Goal: Transaction & Acquisition: Book appointment/travel/reservation

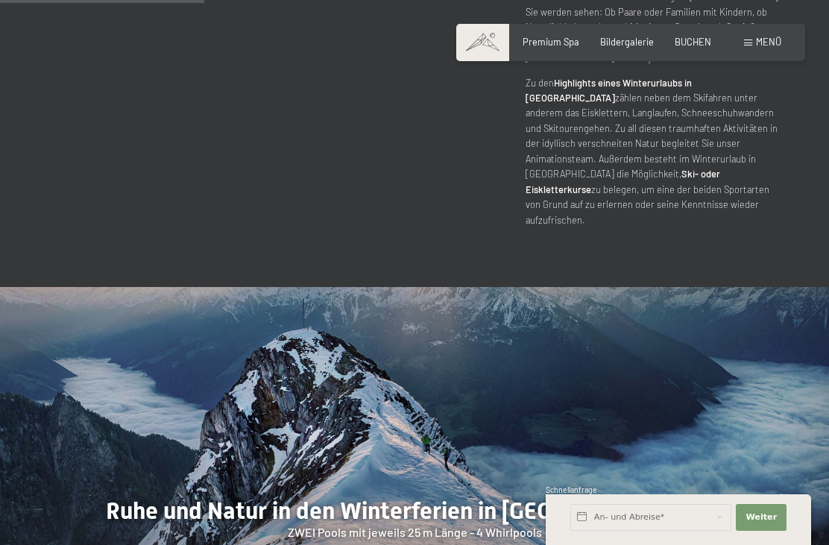
scroll to position [1148, 0]
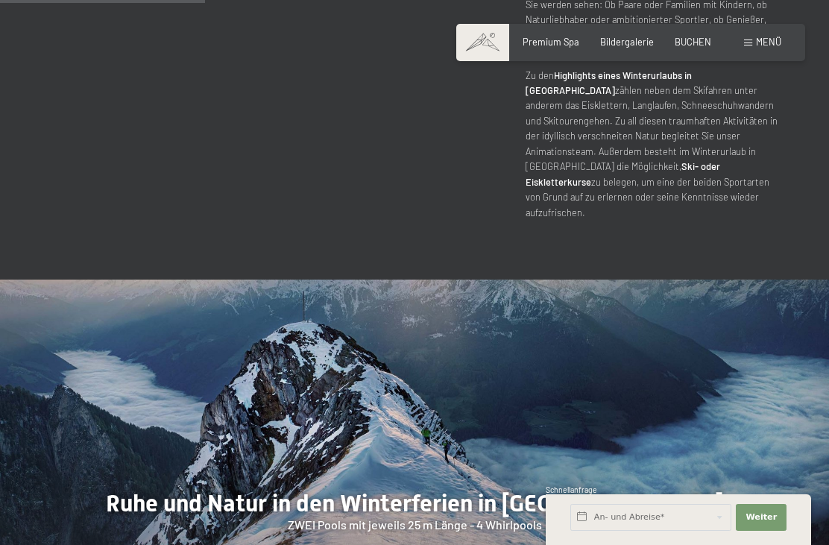
click at [726, 355] on div at bounding box center [622, 457] width 415 height 355
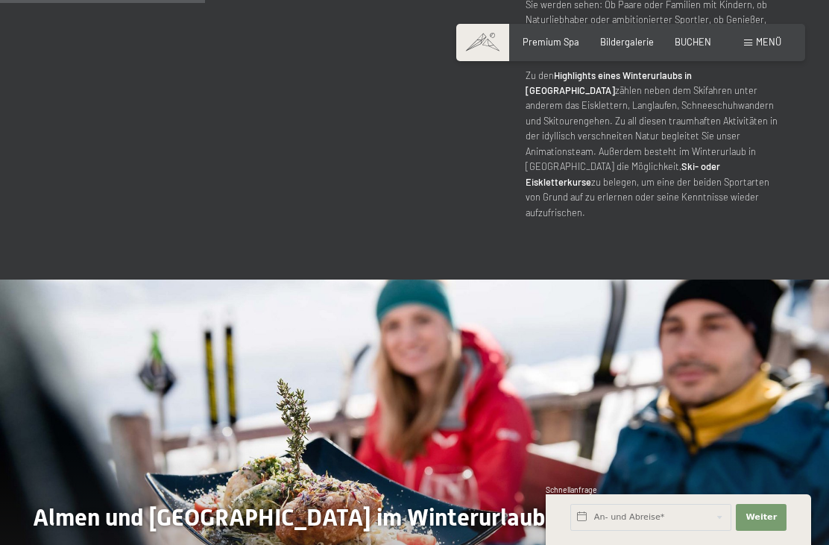
click at [728, 335] on div at bounding box center [622, 457] width 415 height 355
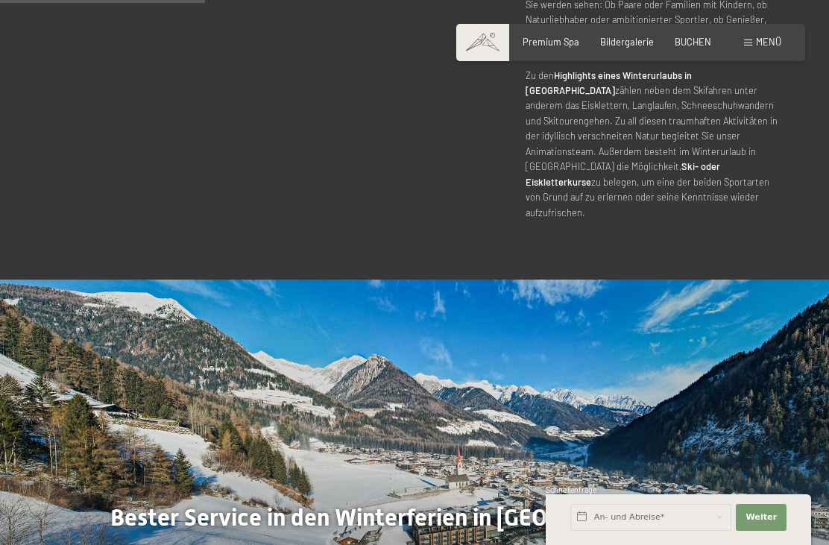
click at [708, 350] on div at bounding box center [622, 457] width 415 height 355
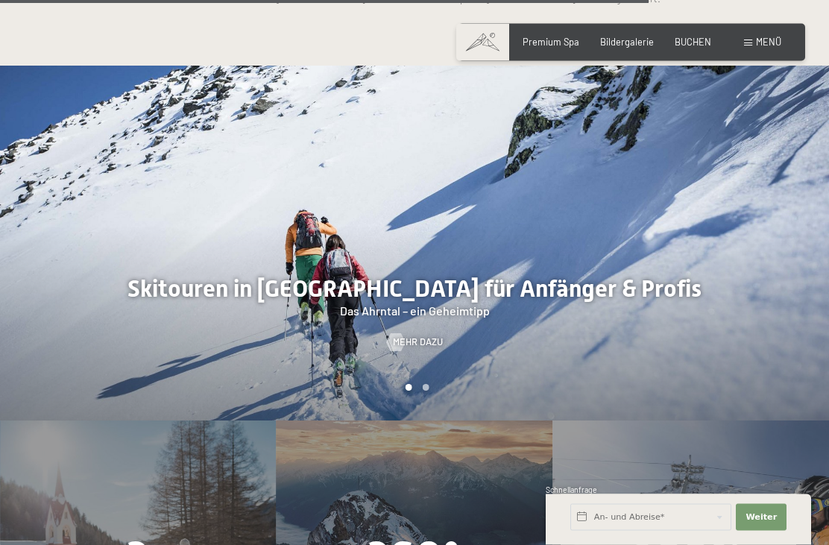
scroll to position [3104, 0]
click at [695, 37] on span "BUCHEN" at bounding box center [693, 42] width 37 height 12
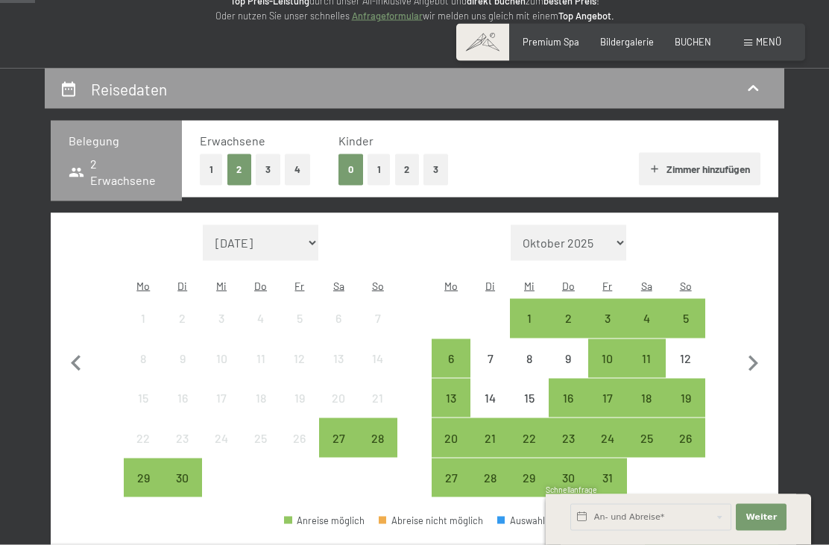
scroll to position [219, 0]
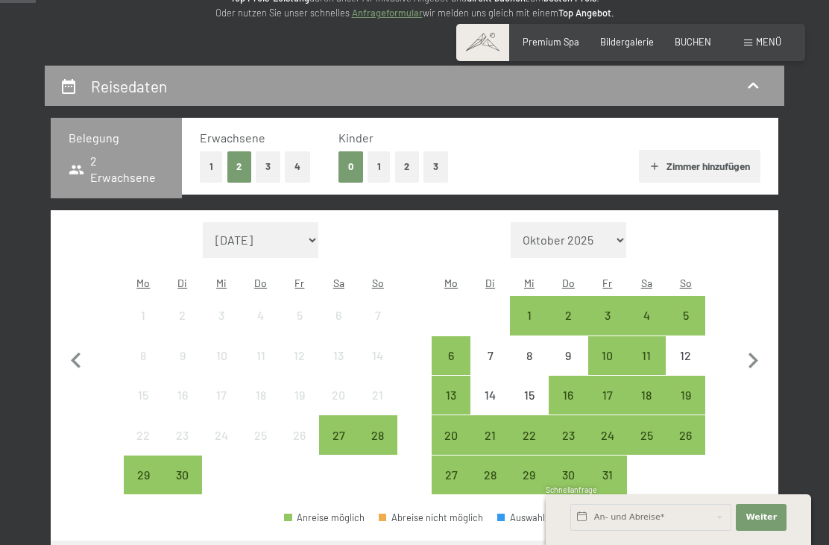
click at [292, 230] on select "September 2025 Oktober 2025 November 2025 Dezember 2025 Januar 2026 Februar 202…" at bounding box center [261, 240] width 116 height 36
select select "2026-02-01"
select select "2026-03-01"
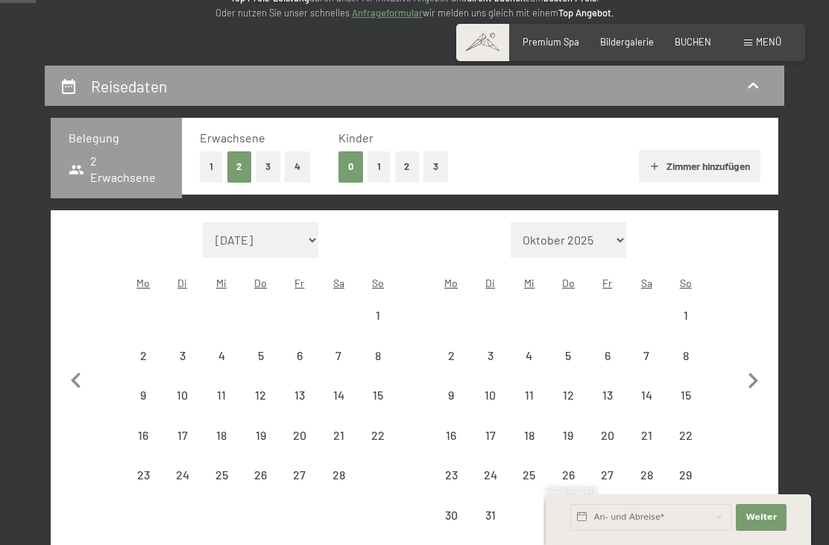
select select "2026-02-01"
select select "2026-03-01"
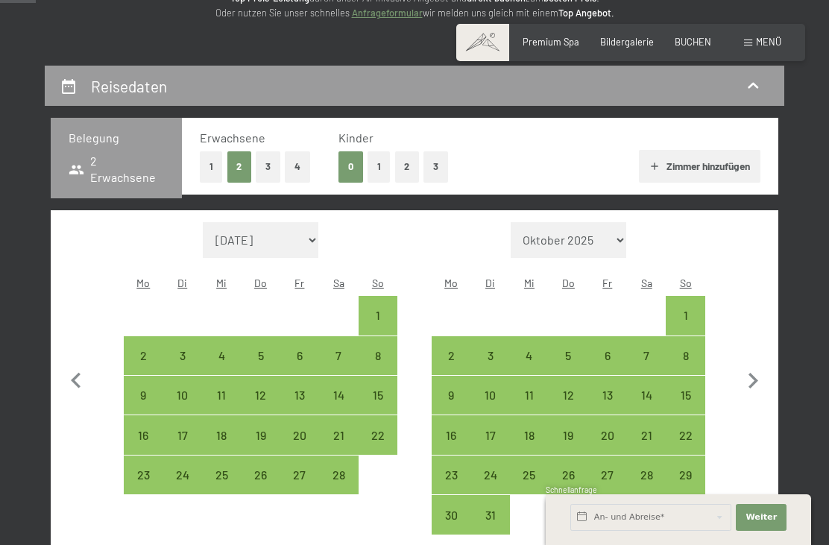
click at [345, 389] on div "14" at bounding box center [339, 407] width 36 height 36
select select "2026-02-01"
select select "2026-03-01"
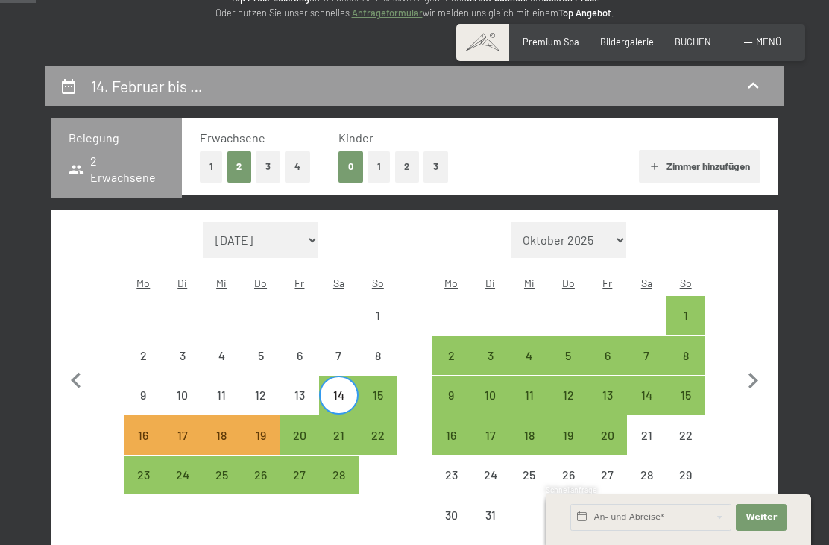
click at [611, 224] on select "Oktober 2025 November 2025 Dezember 2025 Januar 2026 Februar 2026 März 2026 Apr…" at bounding box center [569, 240] width 116 height 36
select select "2026-01-01"
select select "2026-02-01"
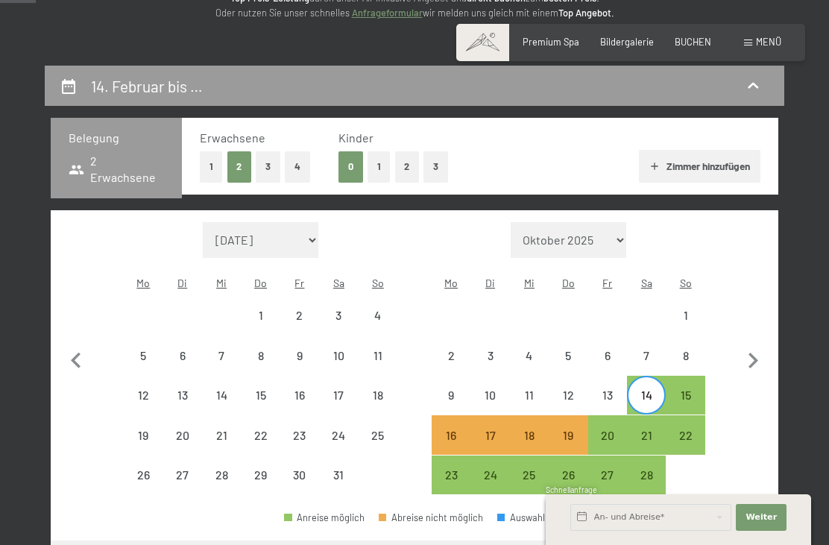
select select "2026-01-01"
select select "2026-02-01"
click at [647, 430] on div "21" at bounding box center [647, 448] width 36 height 36
select select "2026-01-01"
select select "2026-02-01"
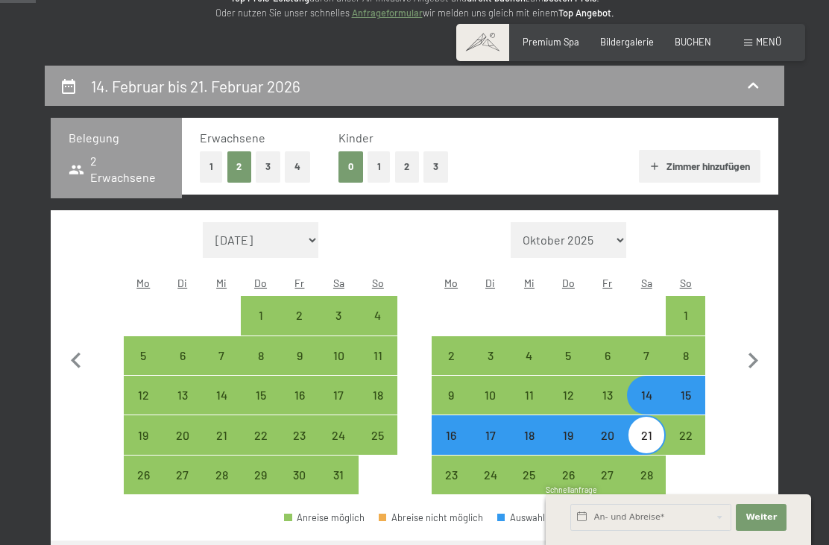
click at [412, 165] on button "2" at bounding box center [407, 166] width 25 height 31
select select "2026-01-01"
select select "2026-02-01"
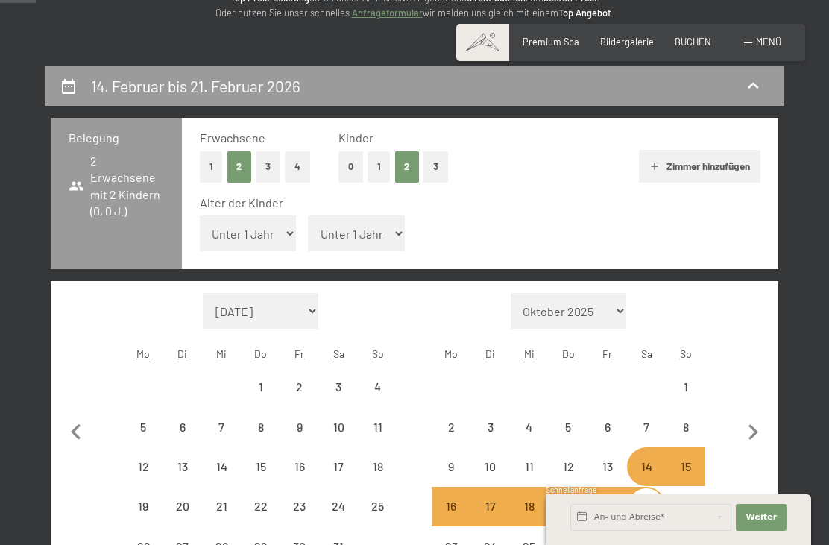
select select "2026-01-01"
select select "2026-02-01"
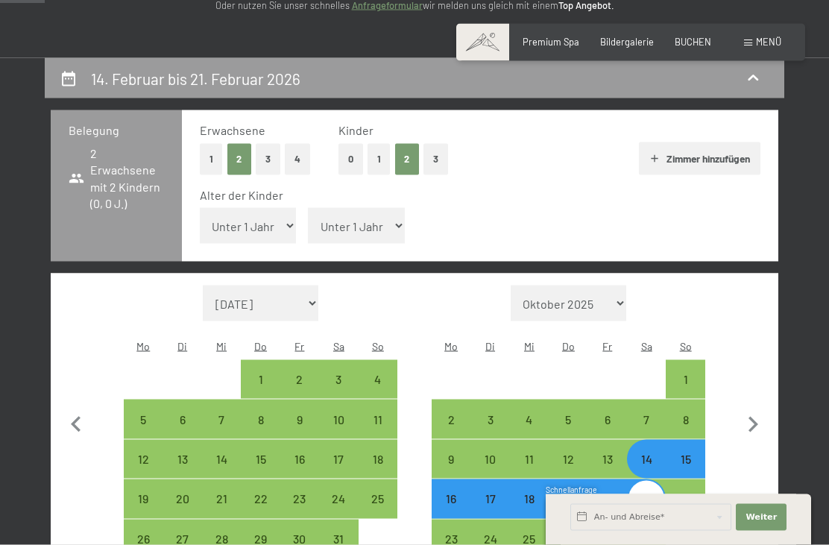
scroll to position [268, 0]
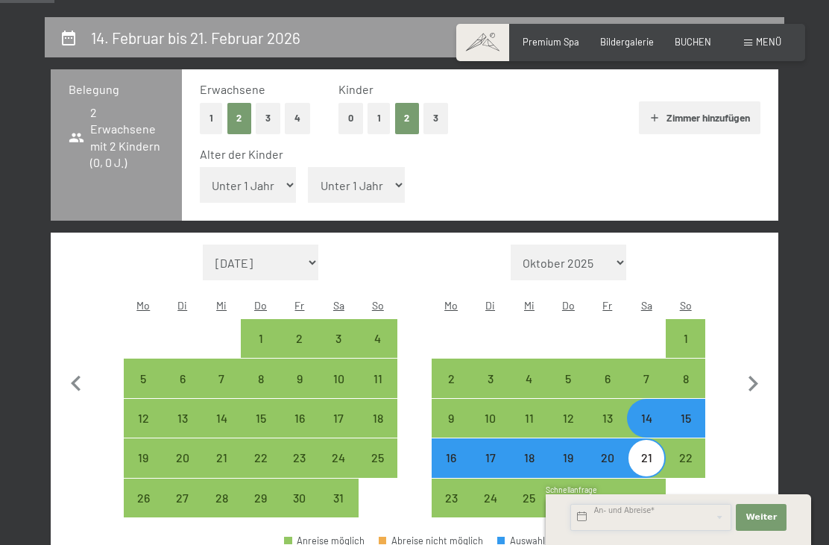
click at [646, 531] on input "text" at bounding box center [650, 517] width 161 height 27
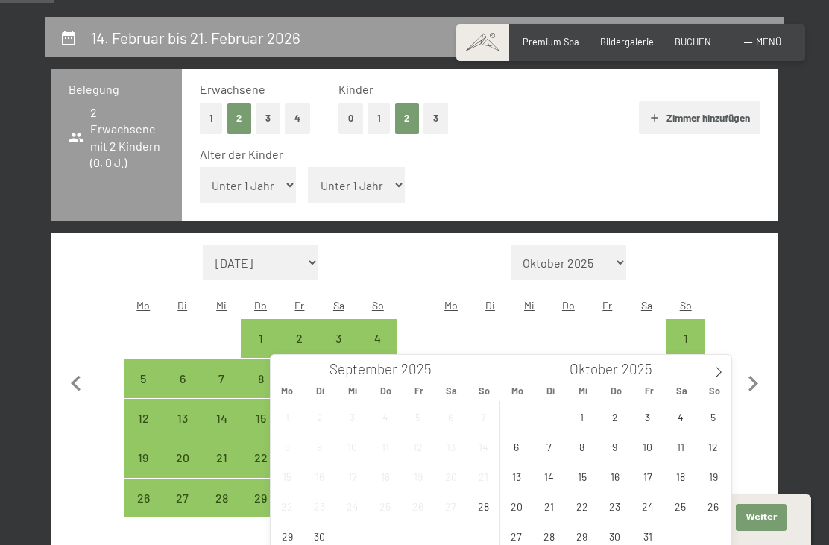
click at [717, 371] on icon at bounding box center [719, 372] width 10 height 10
click at [715, 370] on icon at bounding box center [719, 372] width 10 height 10
click at [714, 371] on icon at bounding box center [719, 372] width 10 height 10
type input "2026"
click at [712, 371] on span at bounding box center [718, 367] width 25 height 25
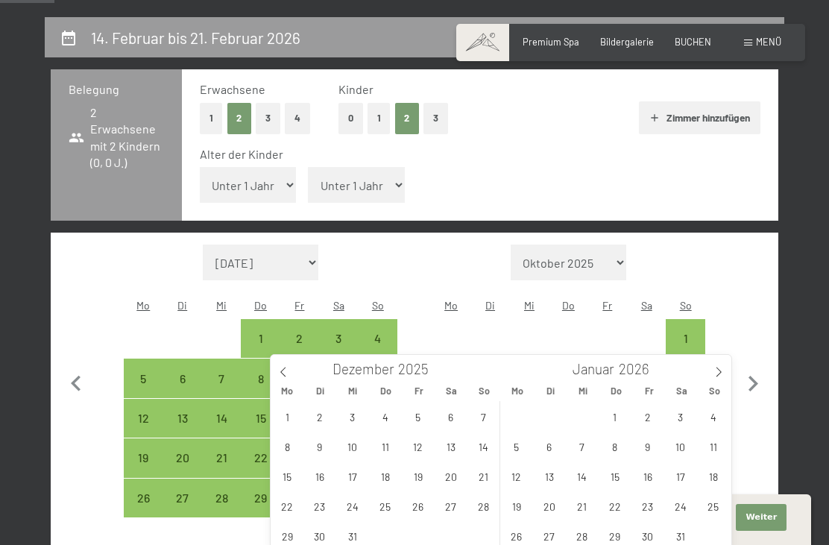
type input "2026"
click at [684, 474] on span "14" at bounding box center [680, 476] width 29 height 29
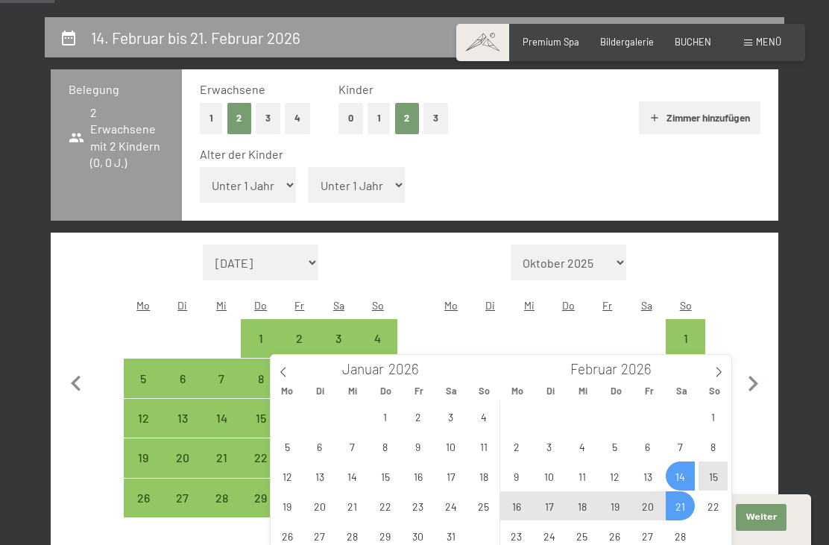
click at [686, 502] on span "21" at bounding box center [680, 505] width 29 height 29
type input "Sa. 14.02.2026 - Sa. 21.02.2026"
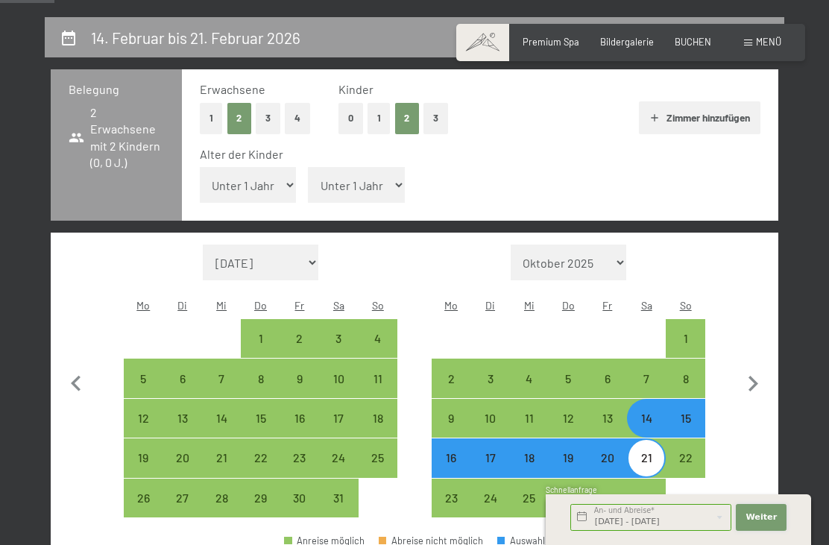
click at [773, 523] on span "Weiter" at bounding box center [761, 518] width 31 height 12
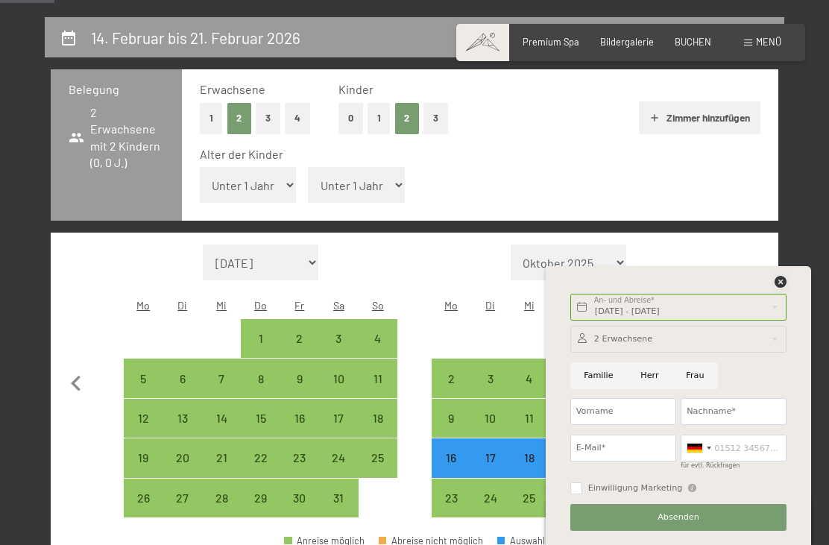
click at [779, 288] on icon at bounding box center [781, 282] width 12 height 12
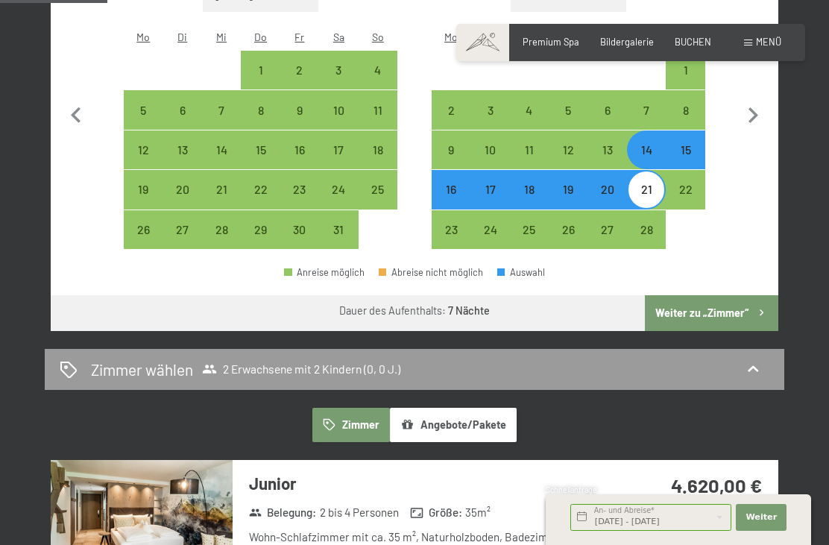
scroll to position [534, 0]
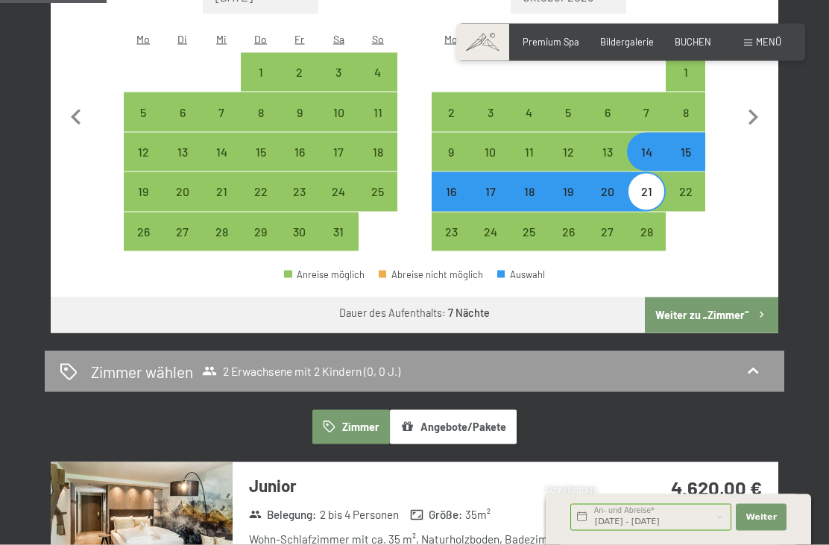
click at [721, 298] on button "Weiter zu „Zimmer“" at bounding box center [711, 316] width 133 height 36
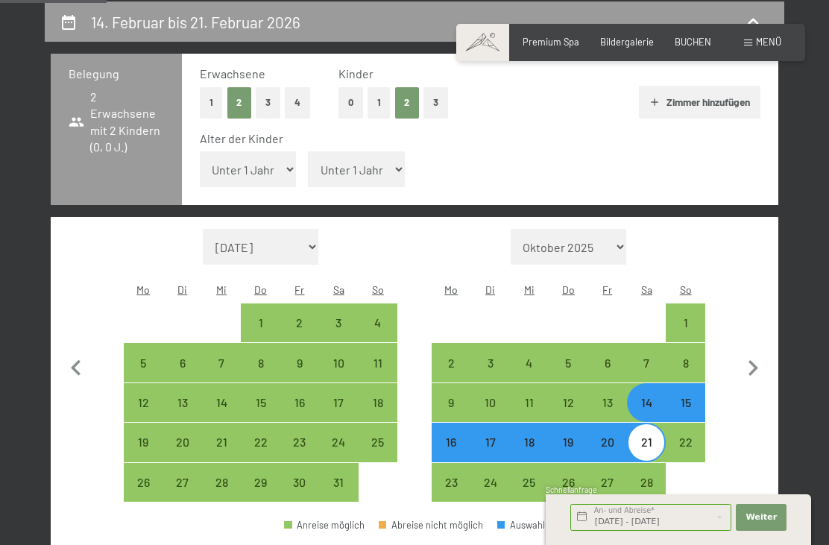
select select "2026-01-01"
select select "2026-02-01"
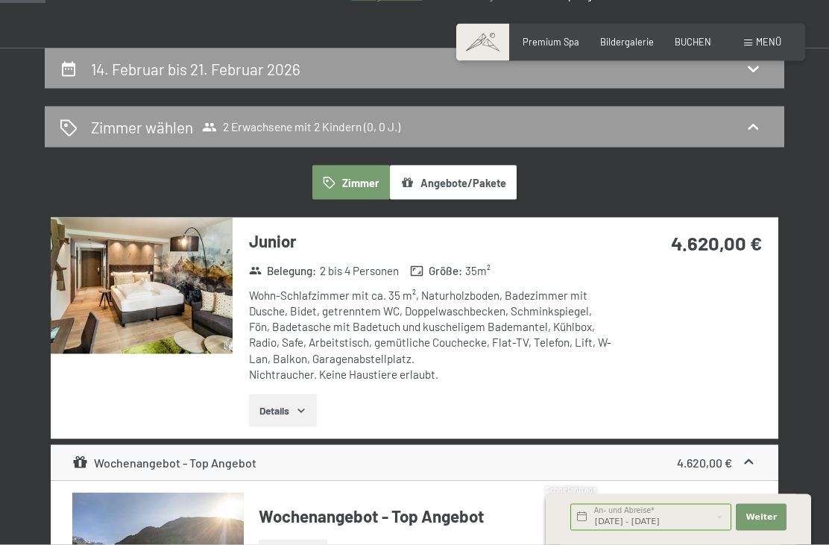
scroll to position [240, 0]
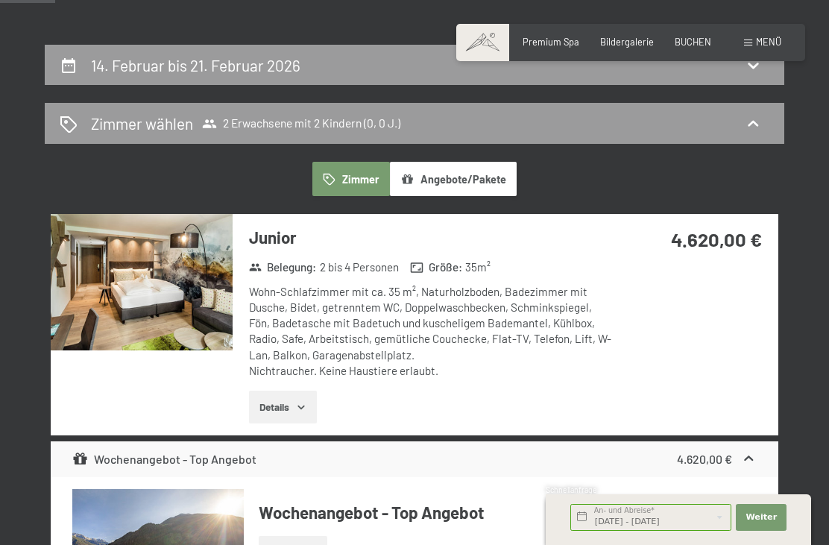
click at [179, 307] on img at bounding box center [142, 282] width 182 height 136
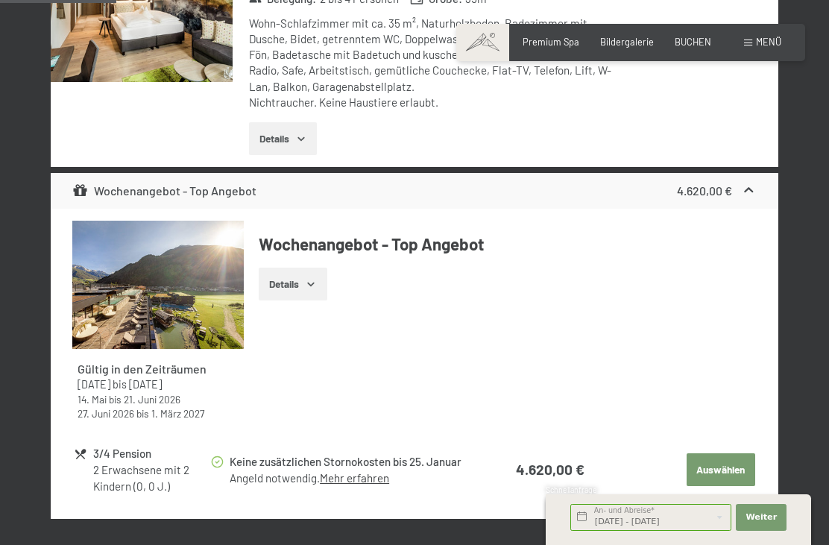
scroll to position [525, 0]
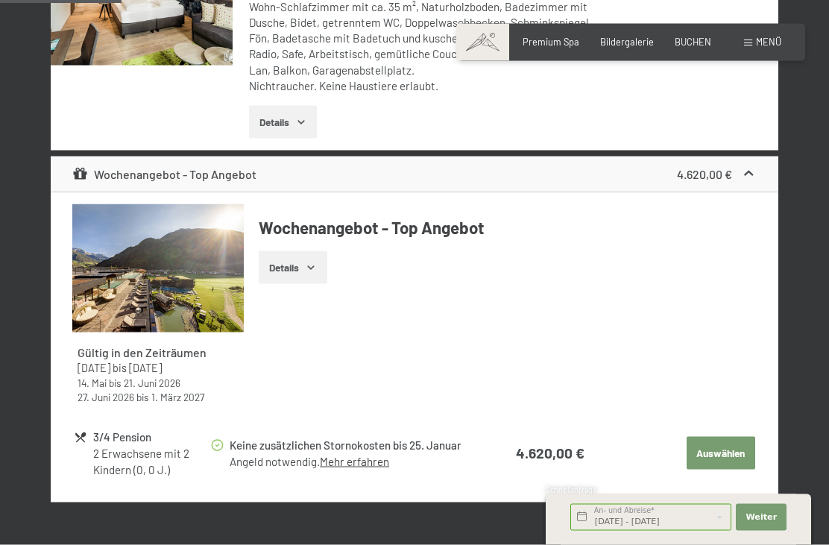
click at [182, 286] on img at bounding box center [157, 268] width 171 height 128
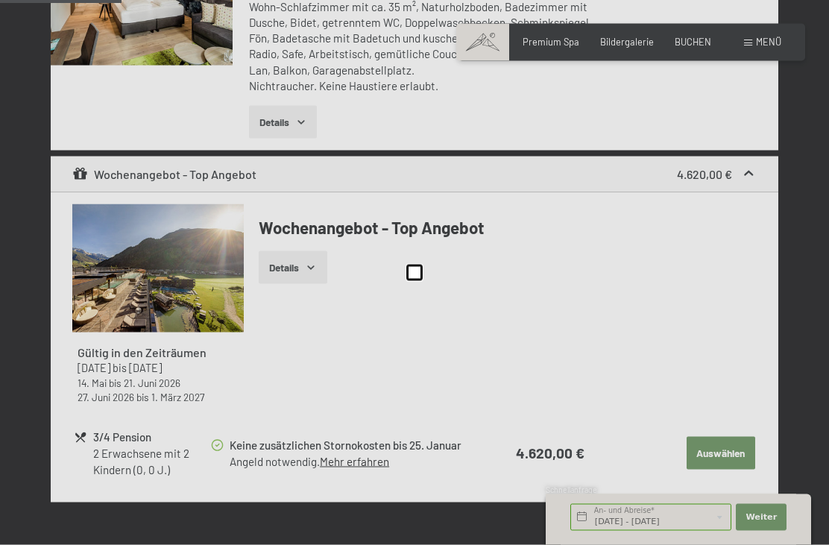
scroll to position [526, 0]
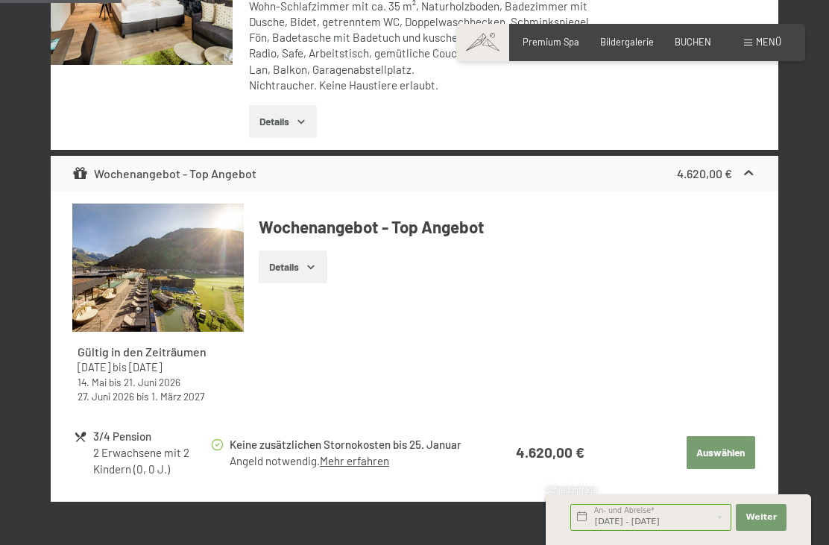
click at [630, 36] on div "Buchen Anfragen Premium Spa Bildergalerie BUCHEN Menü DE IT EN Gutschein Bilder…" at bounding box center [630, 42] width 301 height 13
click at [629, 45] on span "Bildergalerie" at bounding box center [627, 42] width 54 height 12
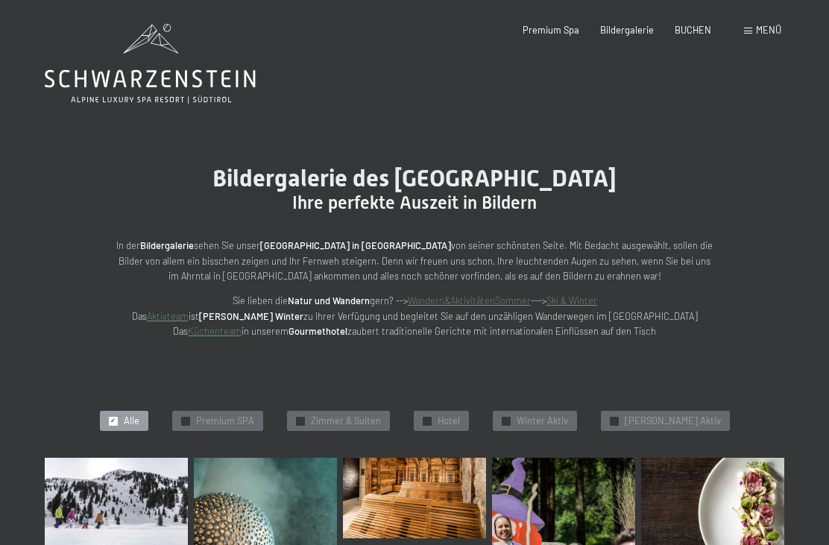
click at [206, 86] on icon at bounding box center [150, 64] width 211 height 80
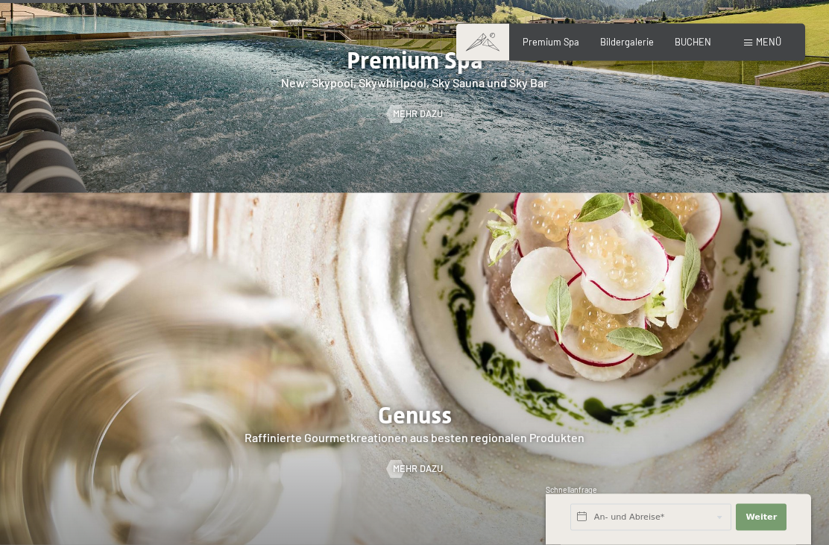
scroll to position [1805, 0]
